Goal: Navigation & Orientation: Find specific page/section

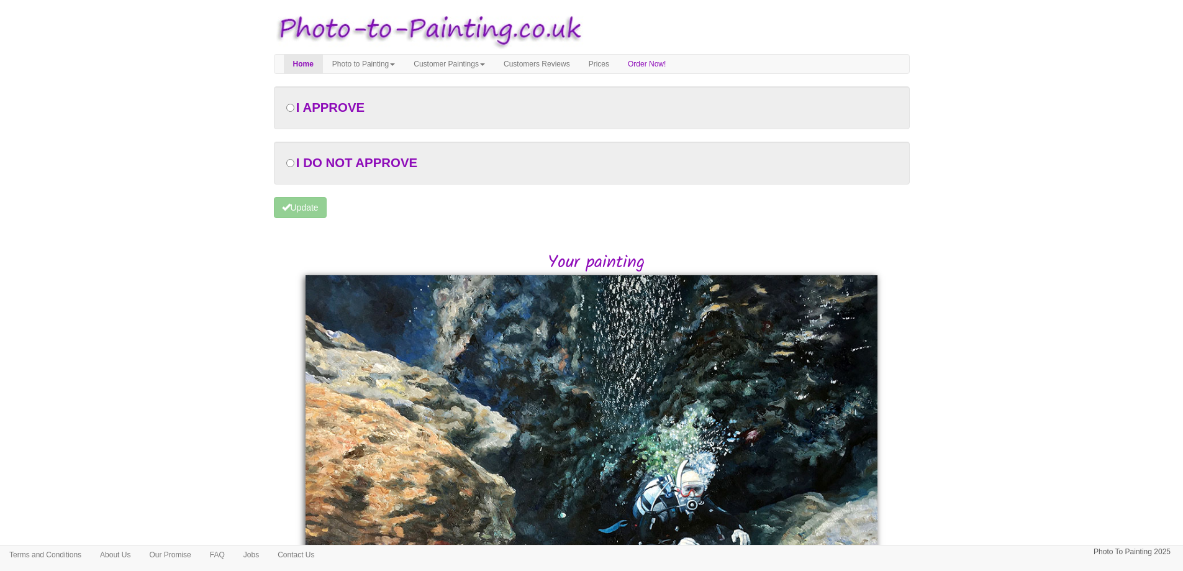
scroll to position [232, 0]
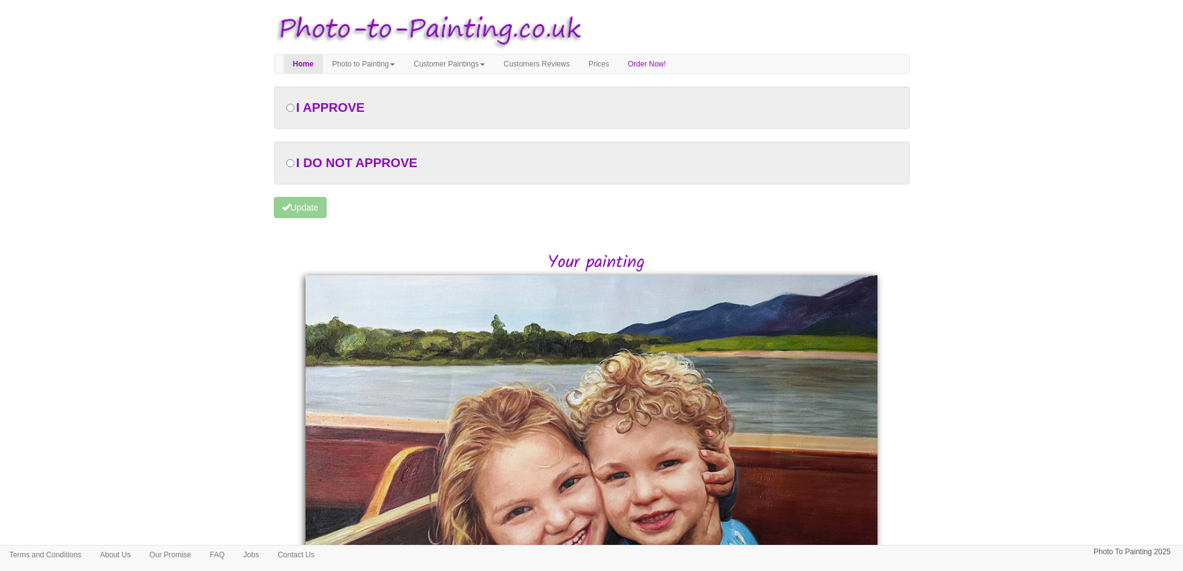
scroll to position [213, 0]
